Goal: Information Seeking & Learning: Learn about a topic

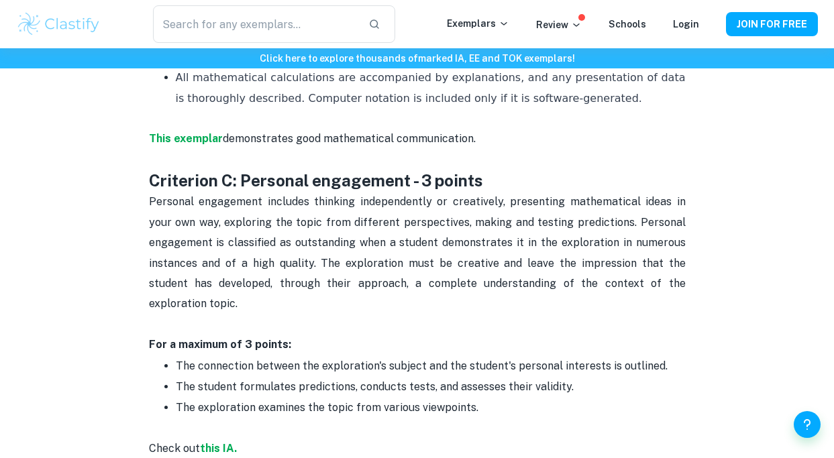
scroll to position [1316, 0]
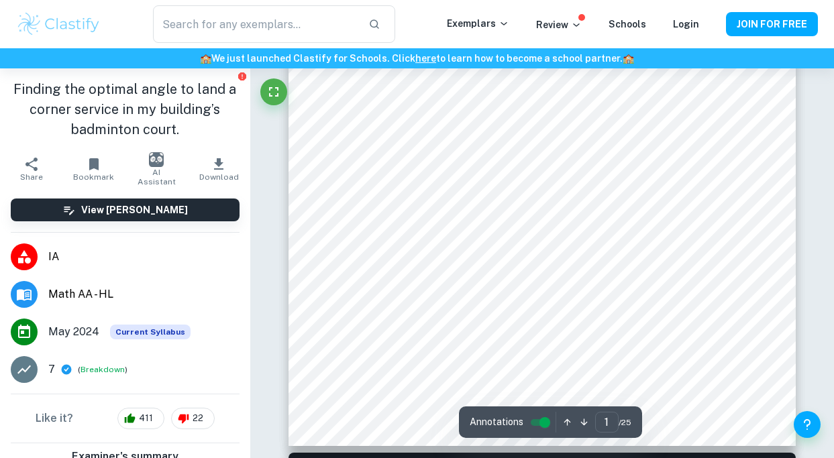
scroll to position [354, 0]
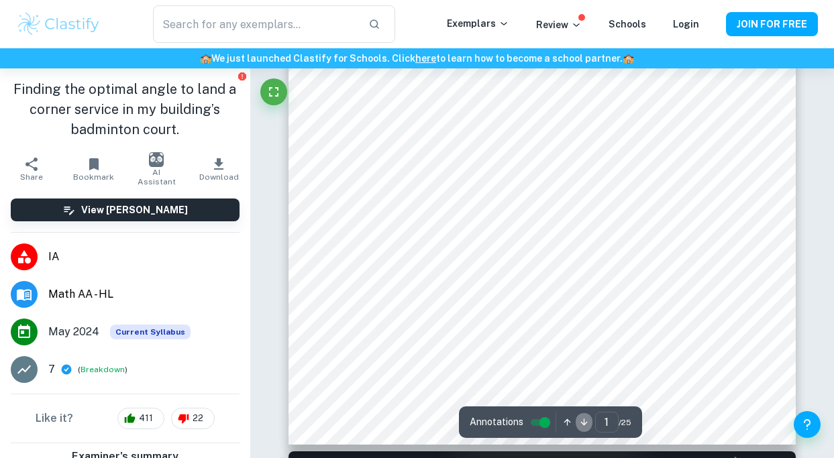
click at [580, 421] on icon "button" at bounding box center [584, 422] width 10 height 10
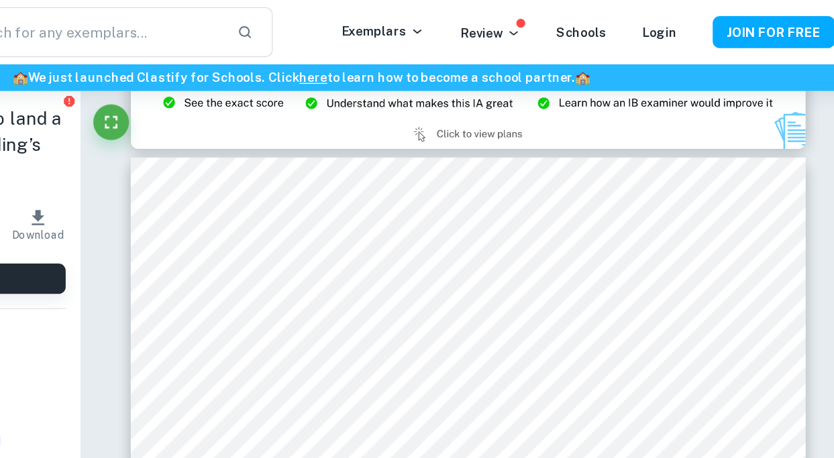
scroll to position [14775, 0]
type input "20"
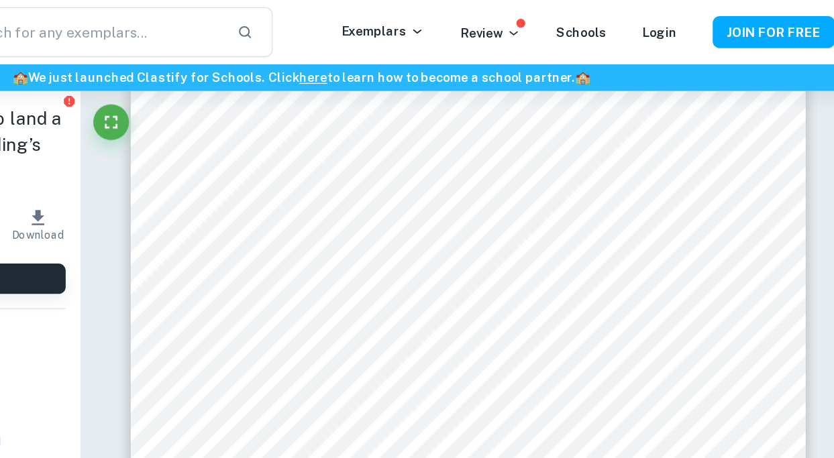
scroll to position [14152, 0]
